Goal: Check status: Check status

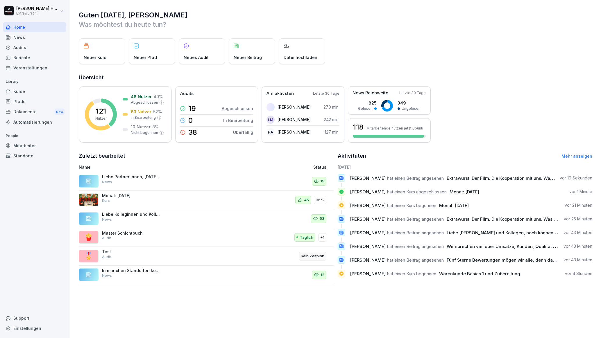
click at [28, 37] on div "News" at bounding box center [34, 37] width 63 height 10
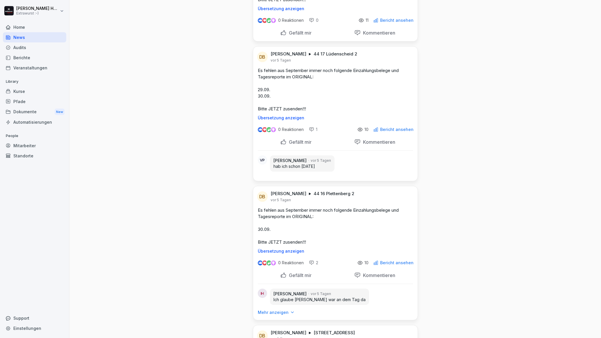
scroll to position [698, 0]
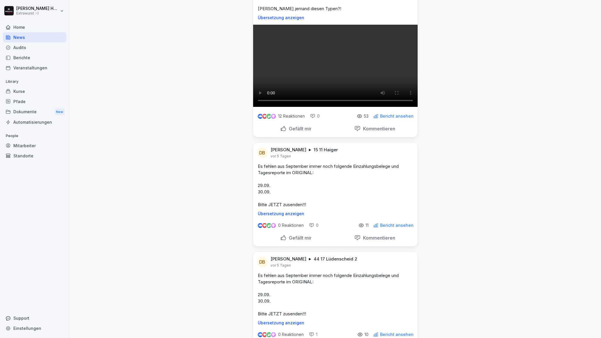
scroll to position [620, 0]
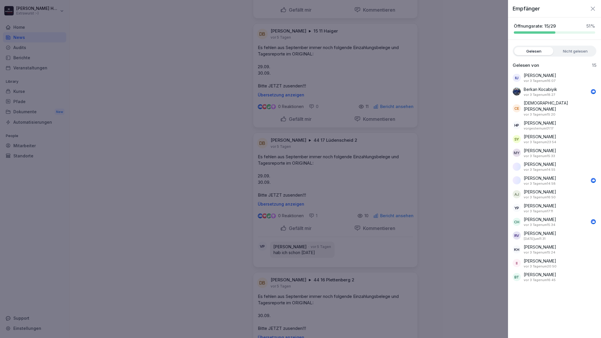
click at [217, 94] on div at bounding box center [300, 169] width 601 height 338
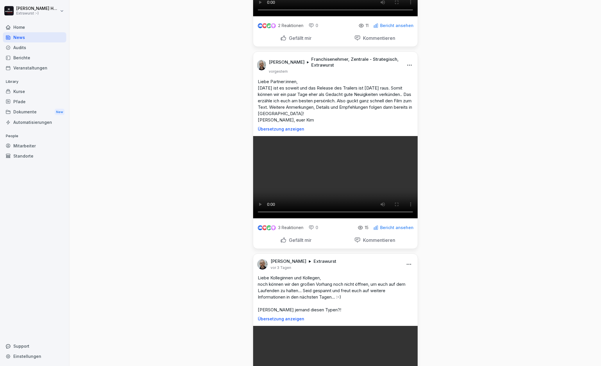
scroll to position [271, 0]
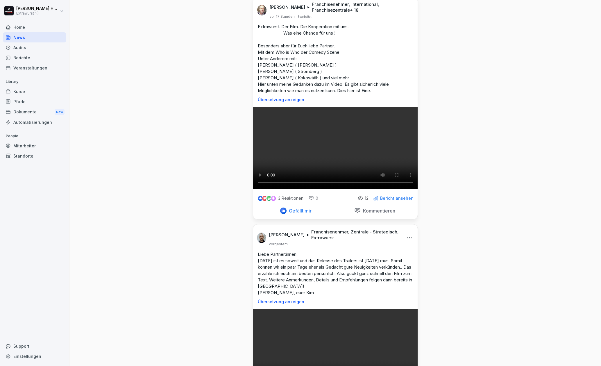
scroll to position [0, 0]
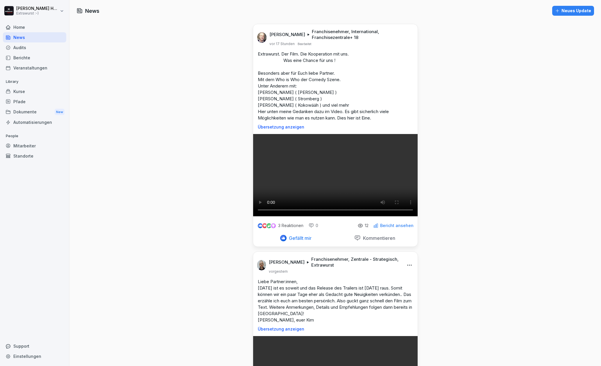
click at [41, 91] on div "Kurse" at bounding box center [34, 91] width 63 height 10
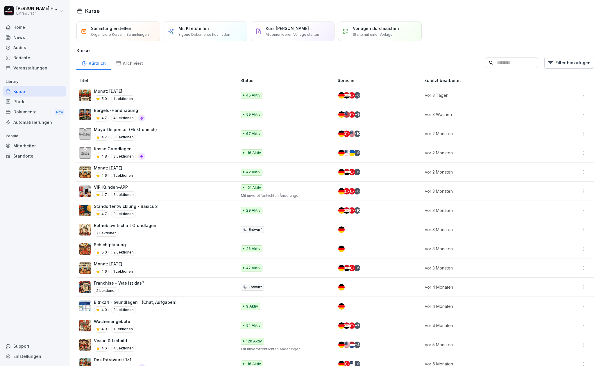
click at [113, 90] on p "Monat: Oktober 2025" at bounding box center [114, 91] width 41 height 6
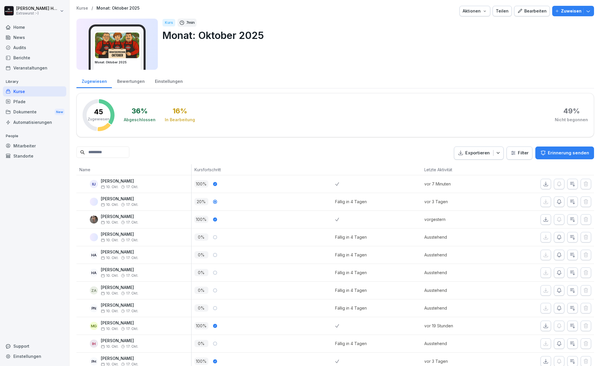
click at [530, 10] on div "Bearbeiten" at bounding box center [531, 11] width 29 height 6
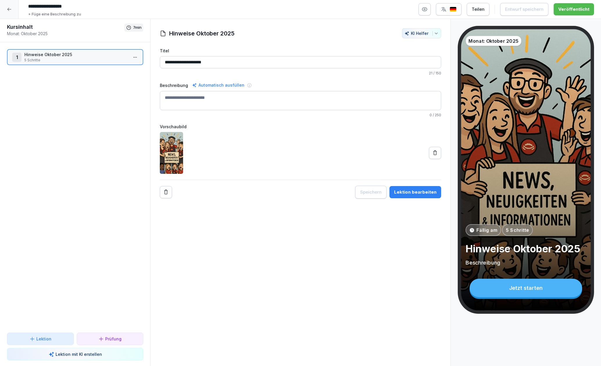
click at [78, 58] on p "5 Schritte" at bounding box center [76, 60] width 104 height 5
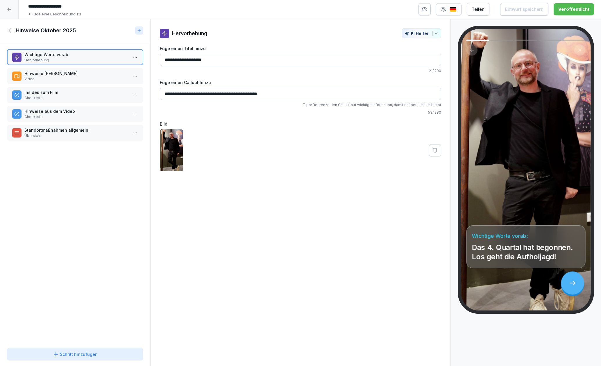
click at [87, 73] on p "Hinweise [PERSON_NAME]" at bounding box center [76, 73] width 104 height 6
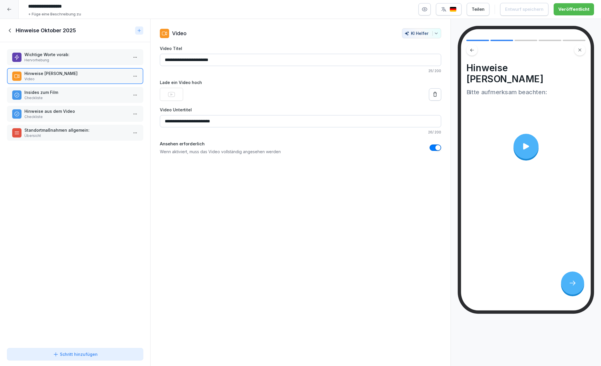
click at [528, 140] on div at bounding box center [525, 146] width 25 height 25
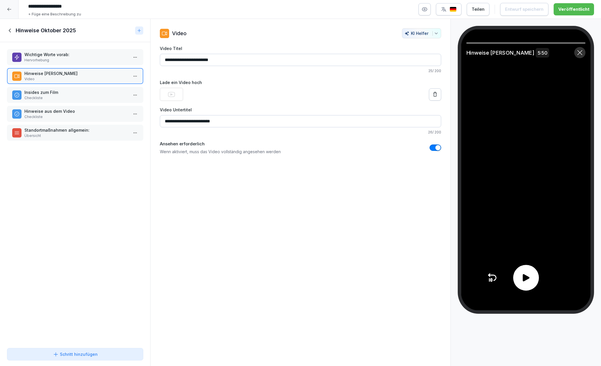
click at [523, 278] on icon at bounding box center [526, 277] width 7 height 7
drag, startPoint x: 290, startPoint y: 235, endPoint x: 337, endPoint y: 179, distance: 73.5
click at [290, 234] on div "**********" at bounding box center [300, 192] width 301 height 347
click at [16, 30] on h1 "Hinweise Oktober 2025" at bounding box center [46, 30] width 60 height 7
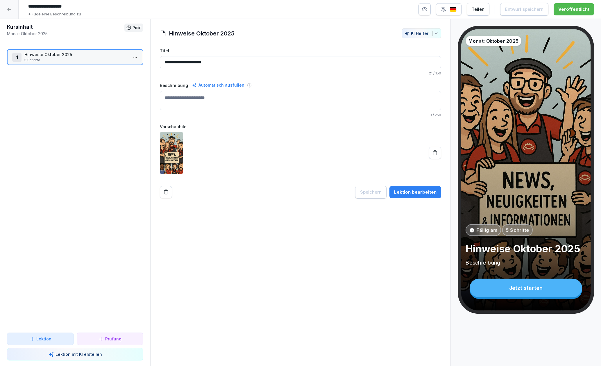
click at [3, 9] on div at bounding box center [9, 9] width 19 height 19
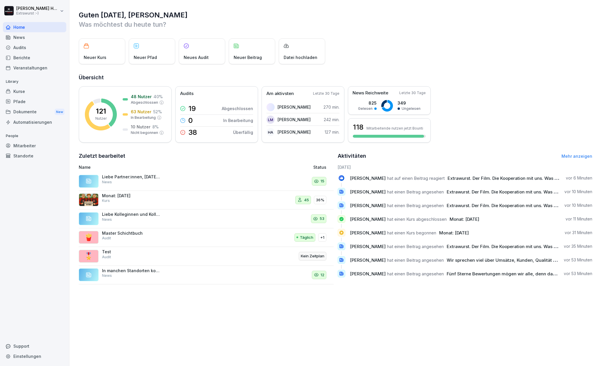
click at [20, 158] on div "Standorte" at bounding box center [34, 156] width 63 height 10
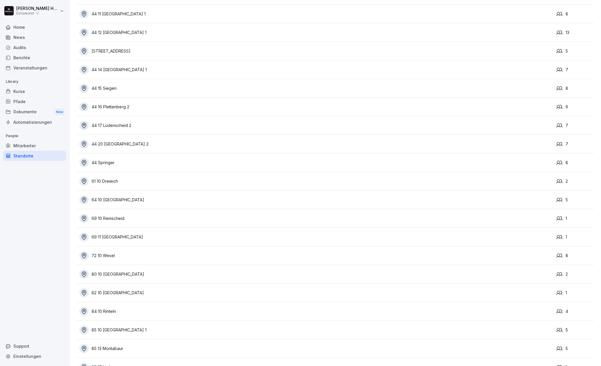
scroll to position [363, 0]
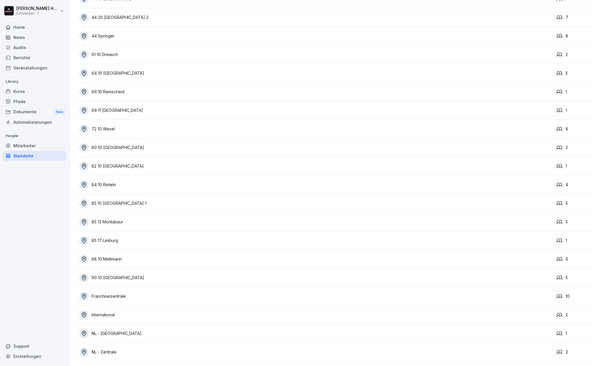
click at [111, 273] on div "90 10 Papenburg" at bounding box center [316, 277] width 474 height 9
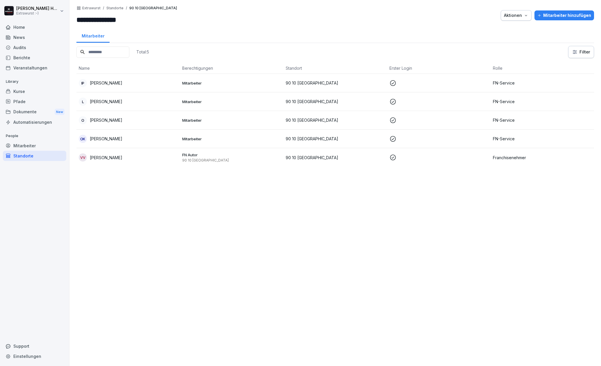
click at [108, 139] on p "Oleksandr Kozakof" at bounding box center [106, 139] width 33 height 6
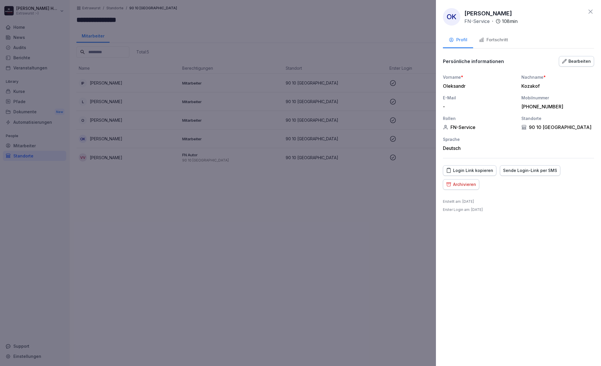
click at [498, 40] on div "Fortschritt" at bounding box center [493, 40] width 29 height 7
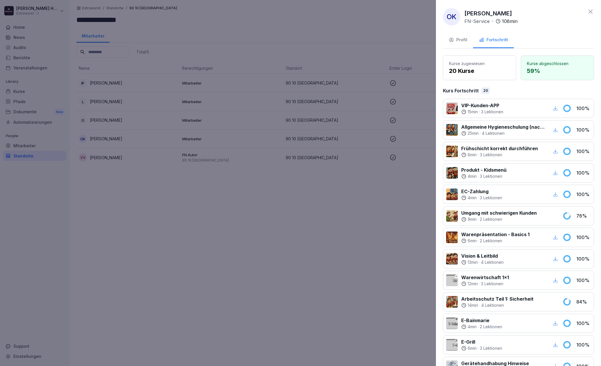
click at [587, 10] on icon at bounding box center [590, 11] width 7 height 7
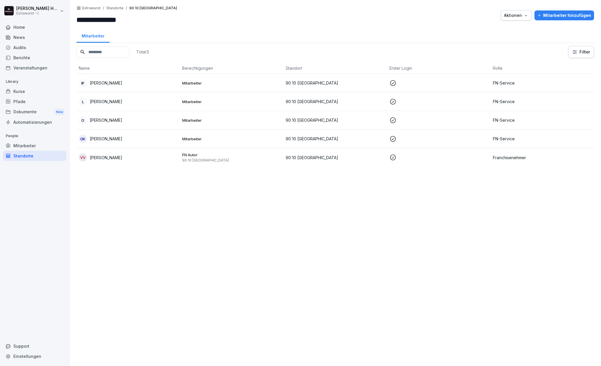
click at [120, 117] on p "Oksana Kozakof" at bounding box center [106, 120] width 33 height 6
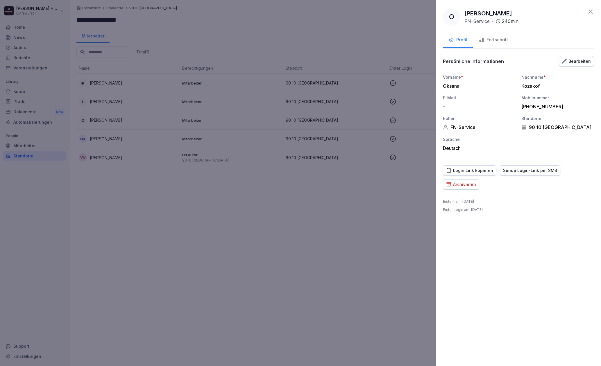
click at [489, 44] on button "Fortschritt" at bounding box center [493, 41] width 41 height 16
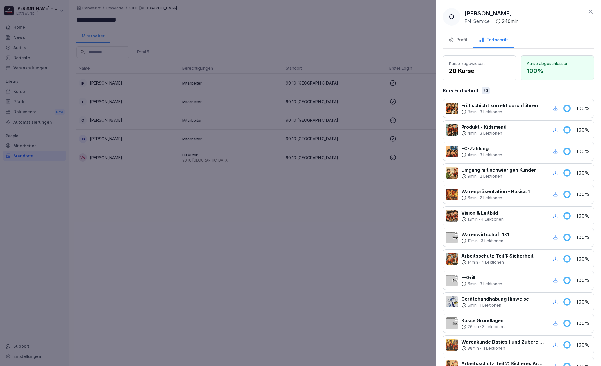
click at [587, 11] on icon at bounding box center [590, 11] width 7 height 7
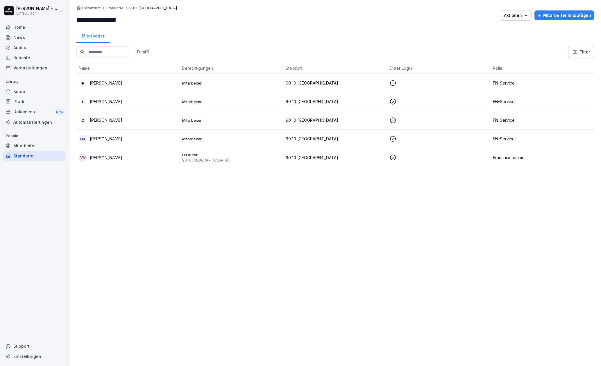
click at [112, 102] on p "Liubov Savikova" at bounding box center [106, 102] width 33 height 6
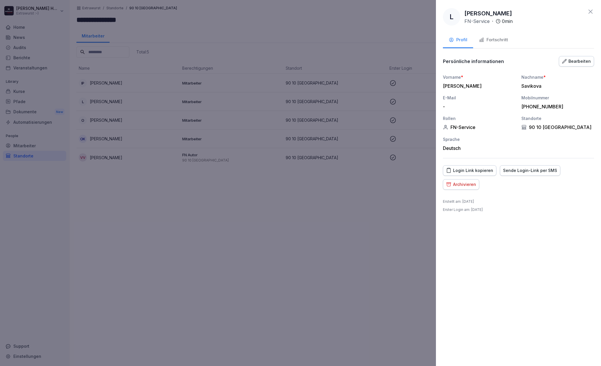
click at [506, 38] on div "Fortschritt" at bounding box center [493, 40] width 29 height 7
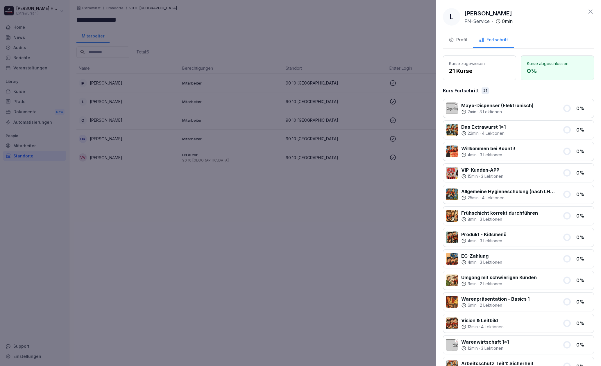
click at [587, 12] on icon at bounding box center [590, 11] width 7 height 7
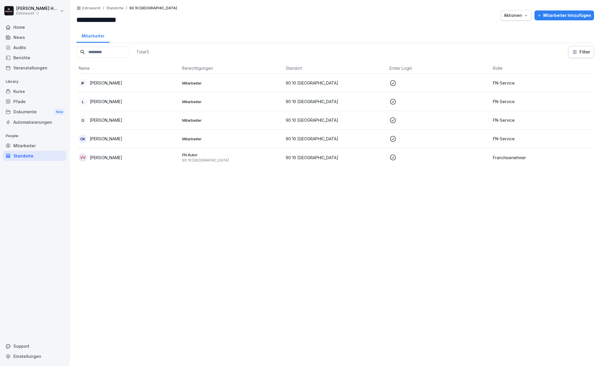
click at [18, 144] on div "Mitarbeiter" at bounding box center [34, 146] width 63 height 10
